Goal: Information Seeking & Learning: Check status

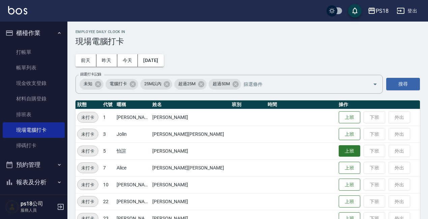
click at [339, 152] on button "上班" at bounding box center [350, 151] width 22 height 12
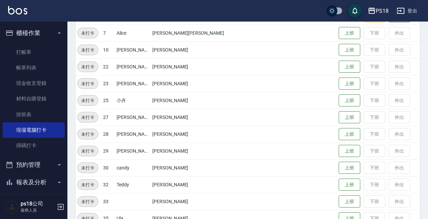
scroll to position [151, 0]
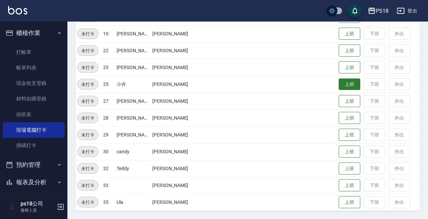
click at [339, 87] on button "上班" at bounding box center [350, 84] width 22 height 12
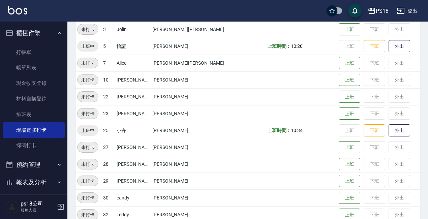
scroll to position [16, 0]
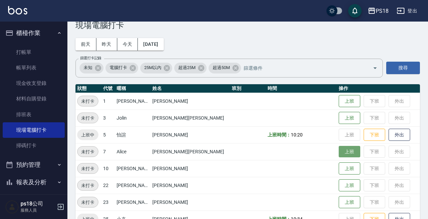
click at [339, 150] on button "上班" at bounding box center [350, 152] width 22 height 12
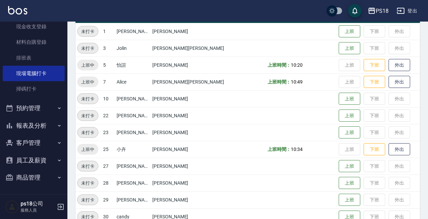
scroll to position [151, 0]
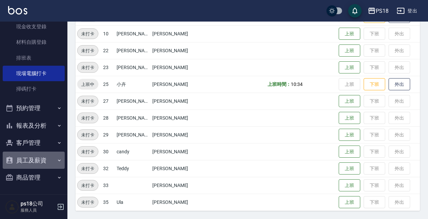
click at [43, 158] on button "員工及薪資" at bounding box center [34, 161] width 62 height 18
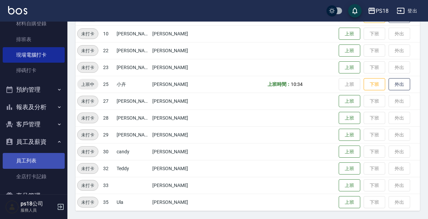
scroll to position [93, 0]
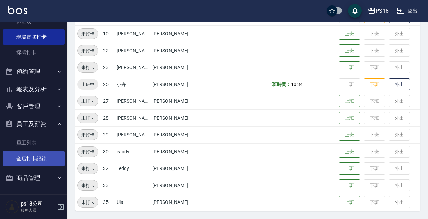
click at [40, 160] on link "全店打卡記錄" at bounding box center [34, 158] width 62 height 15
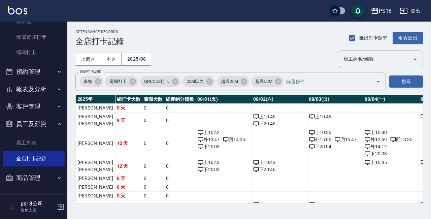
click at [368, 60] on input "員工姓名/編號" at bounding box center [376, 59] width 68 height 12
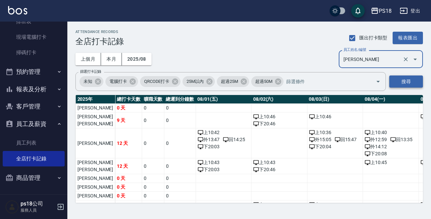
type input "[PERSON_NAME]"
click at [413, 81] on button "搜尋" at bounding box center [406, 81] width 34 height 12
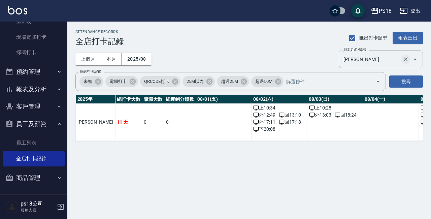
click at [404, 58] on icon "Clear" at bounding box center [406, 59] width 7 height 7
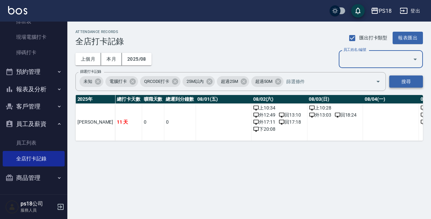
click at [396, 81] on button "搜尋" at bounding box center [406, 81] width 34 height 12
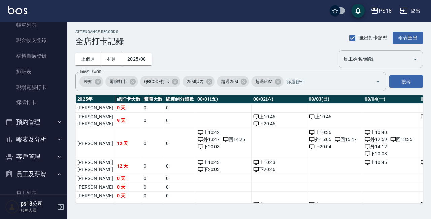
scroll to position [93, 0]
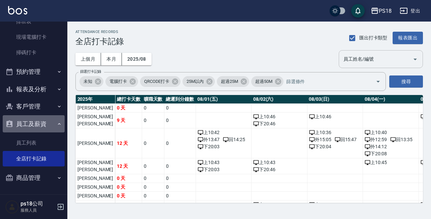
click at [53, 125] on button "員工及薪資" at bounding box center [34, 124] width 62 height 18
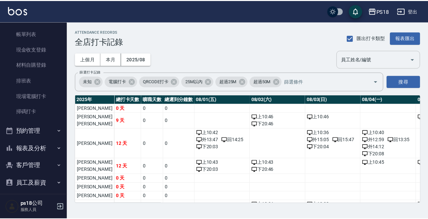
scroll to position [0, 0]
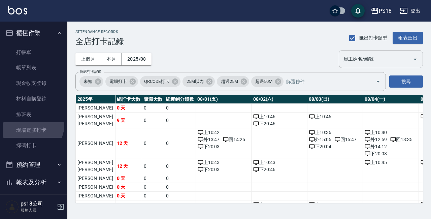
drag, startPoint x: 31, startPoint y: 125, endPoint x: 122, endPoint y: 1, distance: 153.8
click at [31, 125] on link "現場電腦打卡" at bounding box center [34, 129] width 62 height 15
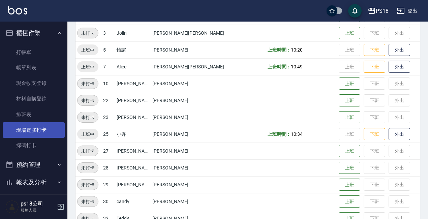
scroll to position [34, 0]
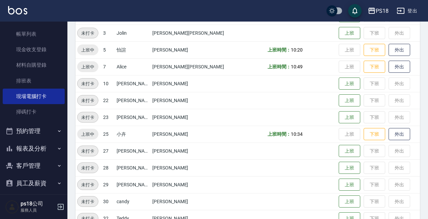
click at [39, 134] on button "預約管理" at bounding box center [34, 131] width 62 height 18
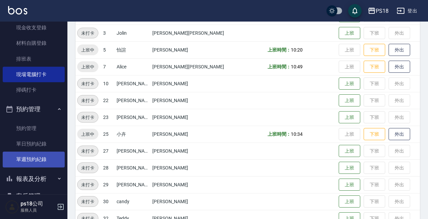
scroll to position [67, 0]
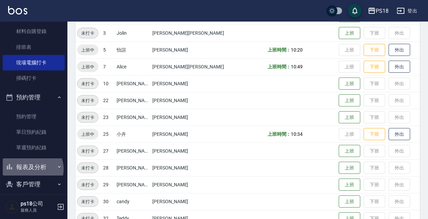
click at [32, 169] on button "報表及分析" at bounding box center [34, 167] width 62 height 18
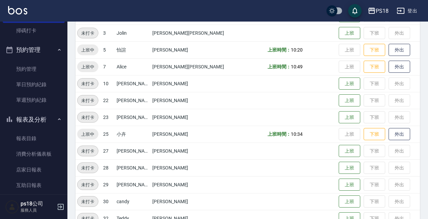
scroll to position [168, 0]
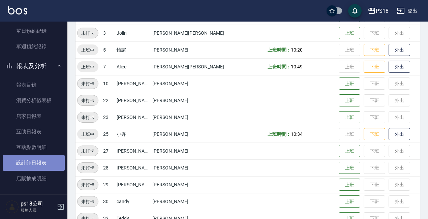
click at [39, 167] on link "設計師日報表" at bounding box center [34, 162] width 62 height 15
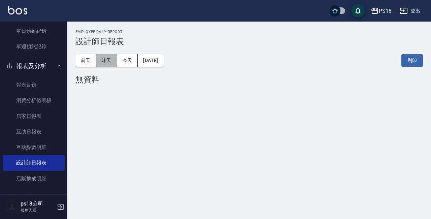
click at [107, 61] on button "昨天" at bounding box center [106, 60] width 21 height 12
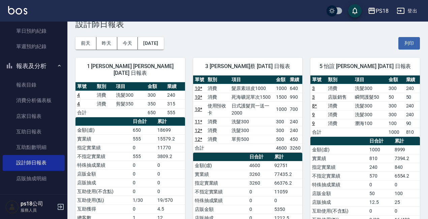
scroll to position [34, 0]
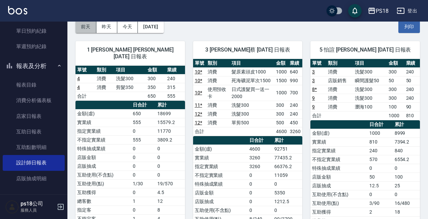
drag, startPoint x: 87, startPoint y: 26, endPoint x: 91, endPoint y: 28, distance: 3.8
click at [88, 26] on button "前天" at bounding box center [85, 27] width 21 height 12
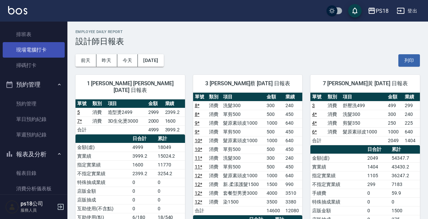
scroll to position [67, 0]
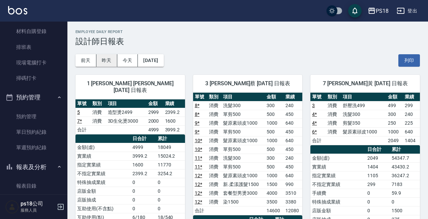
click at [111, 61] on button "昨天" at bounding box center [106, 60] width 21 height 12
